Goal: Task Accomplishment & Management: Complete application form

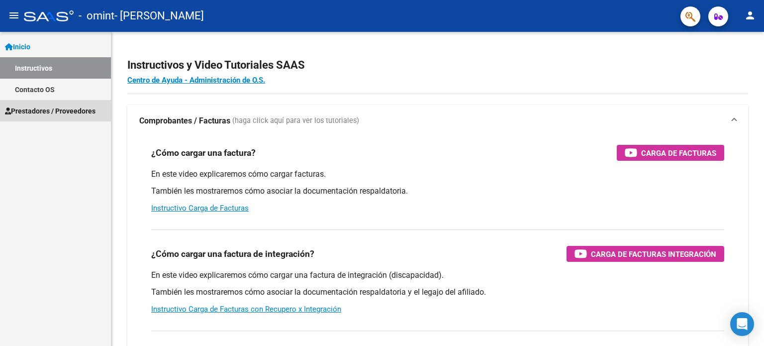
click at [47, 101] on link "Prestadores / Proveedores" at bounding box center [55, 110] width 111 height 21
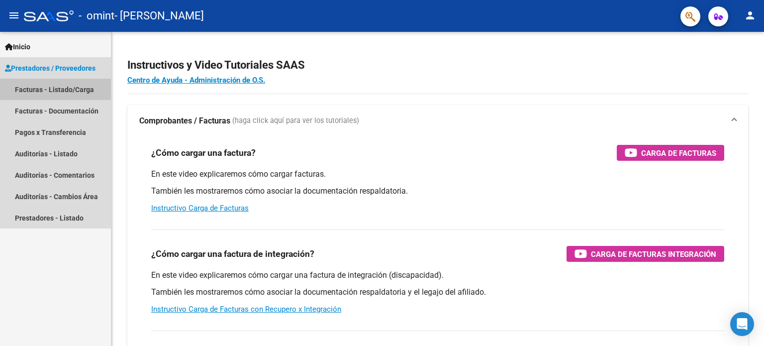
click at [55, 90] on link "Facturas - Listado/Carga" at bounding box center [55, 89] width 111 height 21
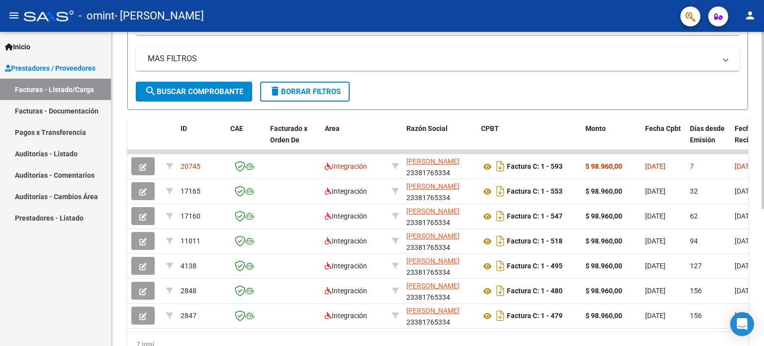
click at [762, 168] on div at bounding box center [763, 232] width 2 height 177
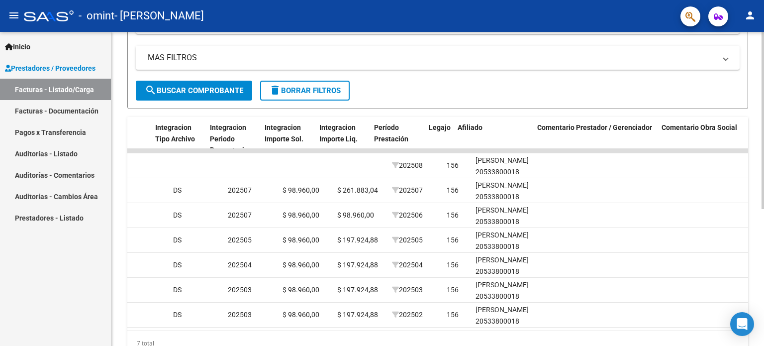
scroll to position [0, 1477]
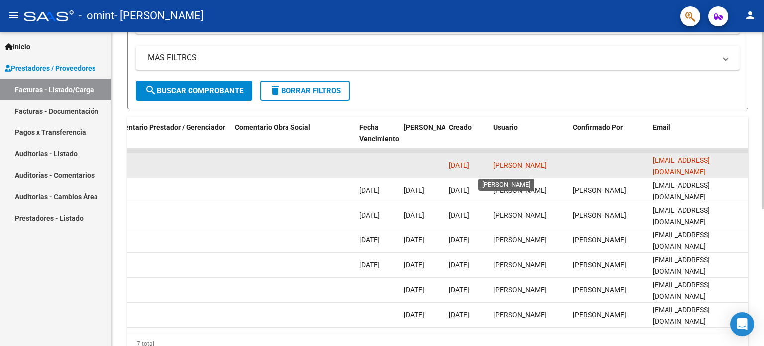
click at [524, 161] on span "[PERSON_NAME]" at bounding box center [520, 165] width 53 height 8
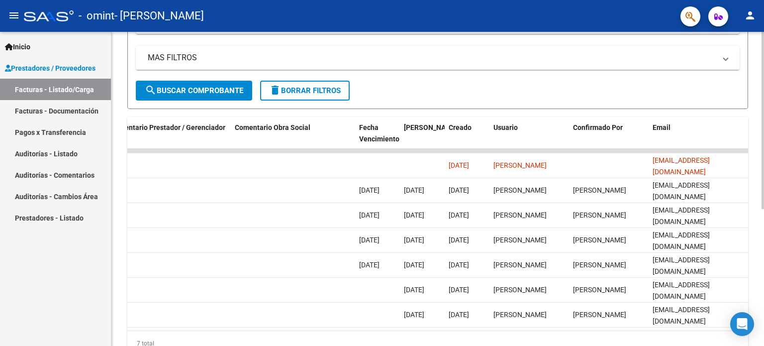
drag, startPoint x: 656, startPoint y: 327, endPoint x: 685, endPoint y: 333, distance: 29.0
click at [685, 330] on datatable-body "20745 Integración [PERSON_NAME] 23381765334 Factura C: 1 - 593 $ 98.960,00 [DAT…" at bounding box center [437, 240] width 621 height 182
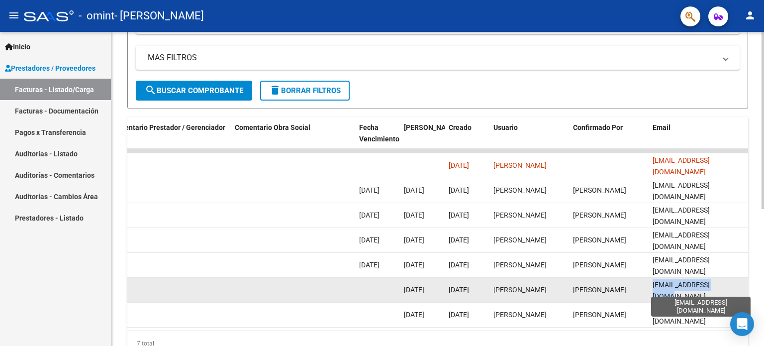
drag, startPoint x: 721, startPoint y: 287, endPoint x: 653, endPoint y: 288, distance: 68.2
click at [653, 288] on div "[EMAIL_ADDRESS][DOMAIN_NAME]" at bounding box center [699, 289] width 92 height 21
copy span "[EMAIL_ADDRESS][DOMAIN_NAME]"
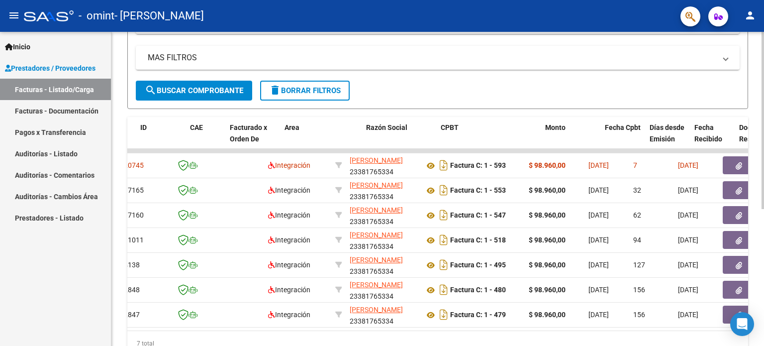
scroll to position [0, 0]
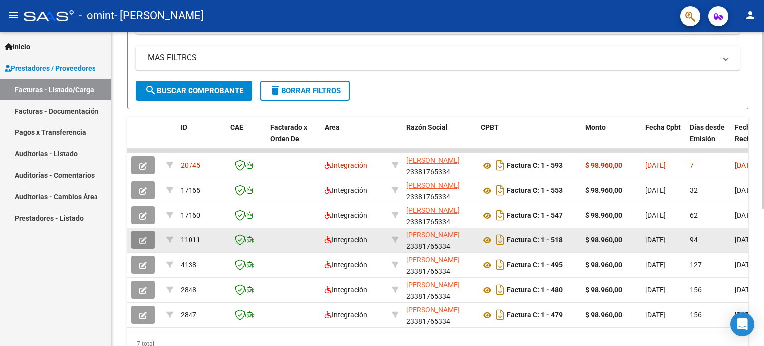
click at [145, 241] on icon "button" at bounding box center [142, 240] width 7 height 7
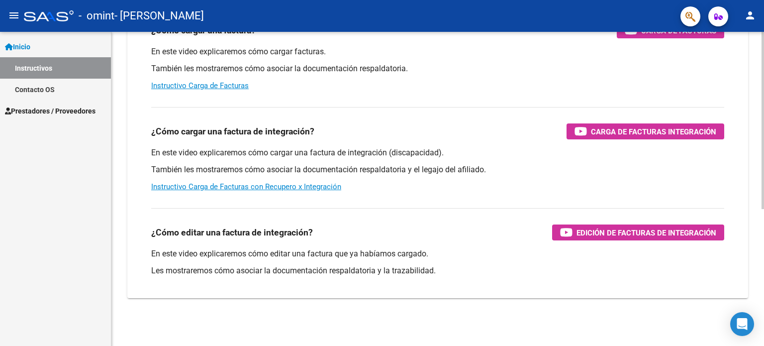
scroll to position [122, 0]
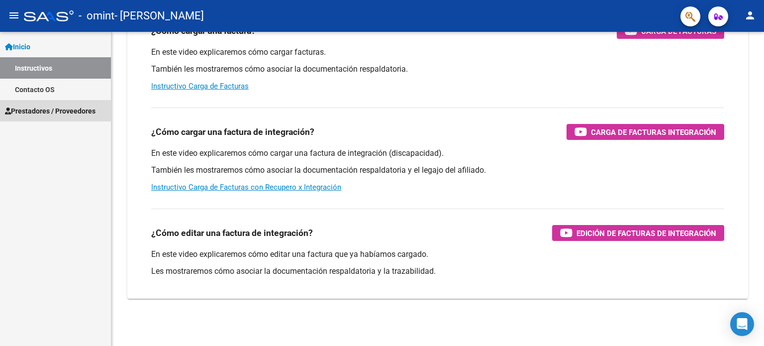
click at [39, 110] on span "Prestadores / Proveedores" at bounding box center [50, 110] width 91 height 11
click at [106, 109] on link "Prestadores / Proveedores" at bounding box center [55, 110] width 111 height 21
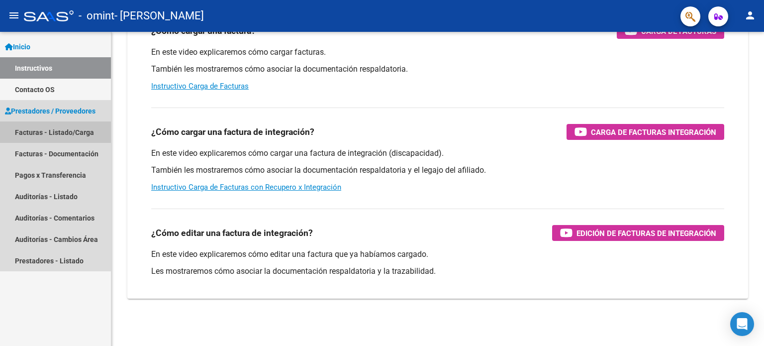
click at [67, 132] on link "Facturas - Listado/Carga" at bounding box center [55, 131] width 111 height 21
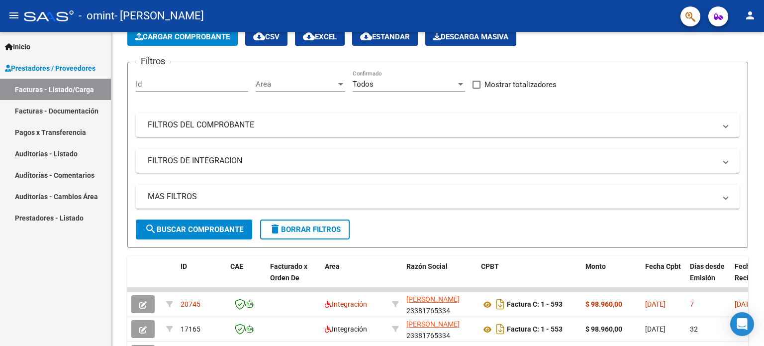
scroll to position [195, 0]
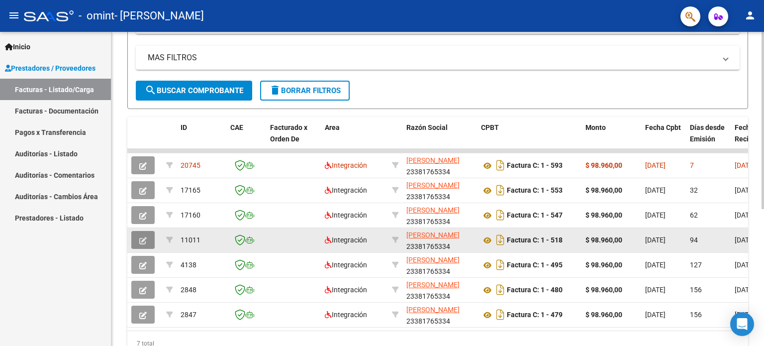
click at [151, 232] on button "button" at bounding box center [142, 240] width 23 height 18
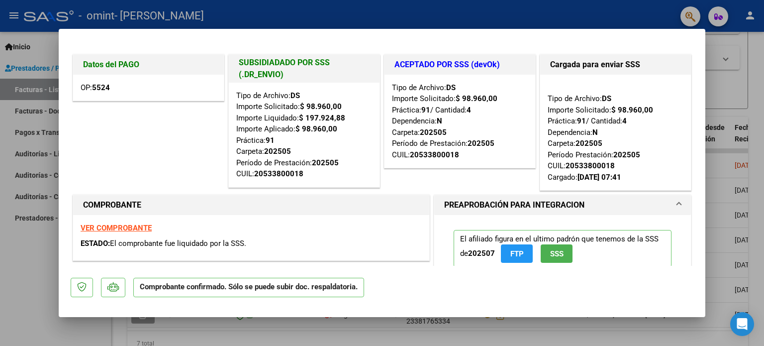
drag, startPoint x: 94, startPoint y: 86, endPoint x: 114, endPoint y: 91, distance: 21.6
click at [114, 91] on div "OP: 5524" at bounding box center [148, 88] width 151 height 26
drag, startPoint x: 99, startPoint y: 240, endPoint x: 274, endPoint y: 238, distance: 174.1
click at [274, 238] on div "ESTADO: El comprobante fue liquidado por la SSS." at bounding box center [251, 243] width 341 height 11
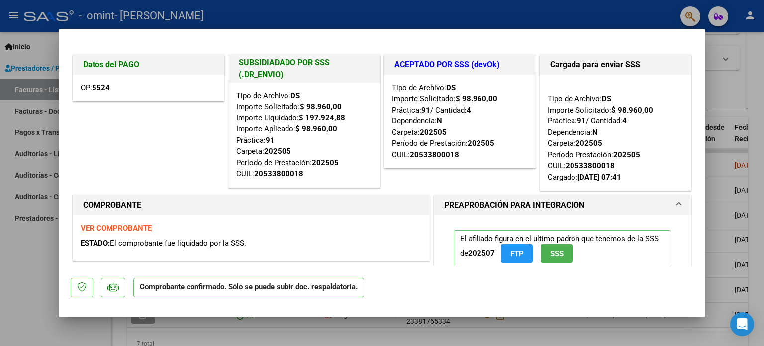
click at [274, 238] on div "ESTADO: El comprobante fue liquidado por la SSS." at bounding box center [251, 243] width 341 height 11
drag, startPoint x: 209, startPoint y: 289, endPoint x: 368, endPoint y: 139, distance: 218.5
click at [368, 139] on mat-dialog-container "Datos del PAGO OP: 5524 SUBSIDIADADO POR SSS (.DR_ENVIO) Tipo de Archivo: DS Im…" at bounding box center [382, 173] width 647 height 288
click at [347, 123] on div "Tipo de Archivo: DS Importe Solicitado: $ 98.960,00 Importe Liquidado: $ 197.92…" at bounding box center [304, 135] width 136 height 90
drag, startPoint x: 298, startPoint y: 118, endPoint x: 355, endPoint y: 172, distance: 78.5
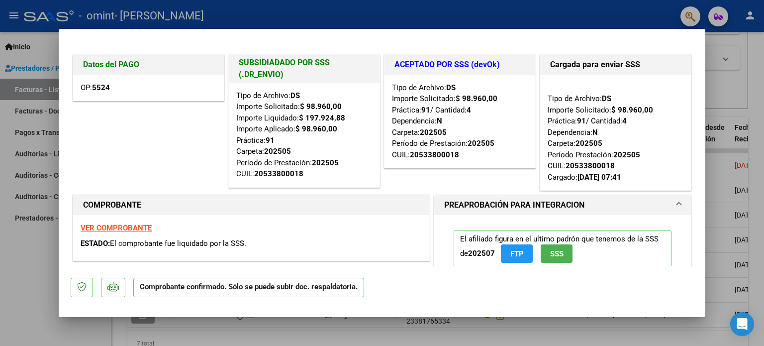
click at [355, 172] on div "Tipo de Archivo: DS Importe Solicitado: $ 98.960,00 Importe Liquidado: $ 197.92…" at bounding box center [304, 135] width 136 height 90
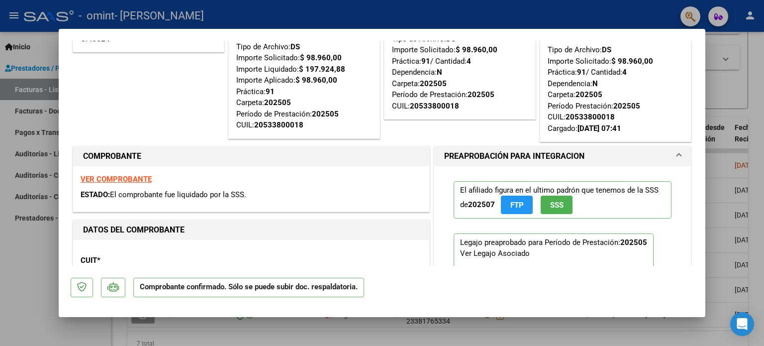
scroll to position [0, 0]
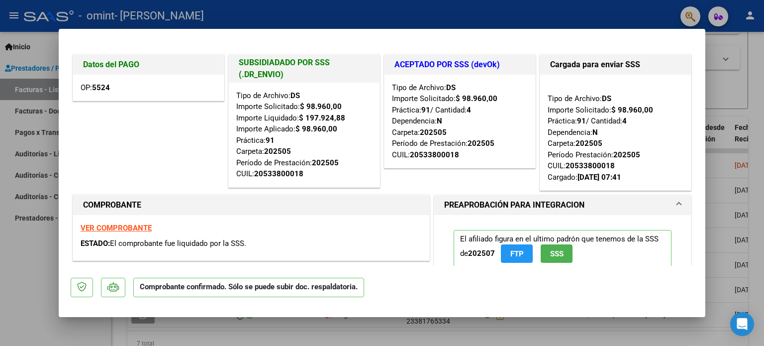
drag, startPoint x: 80, startPoint y: 63, endPoint x: 129, endPoint y: 67, distance: 49.9
click at [129, 67] on div "Datos del PAGO" at bounding box center [148, 65] width 151 height 20
click at [129, 67] on h1 "Datos del PAGO" at bounding box center [148, 65] width 131 height 12
click at [25, 243] on div at bounding box center [382, 173] width 764 height 346
type input "$ 0,00"
